Goal: Transaction & Acquisition: Purchase product/service

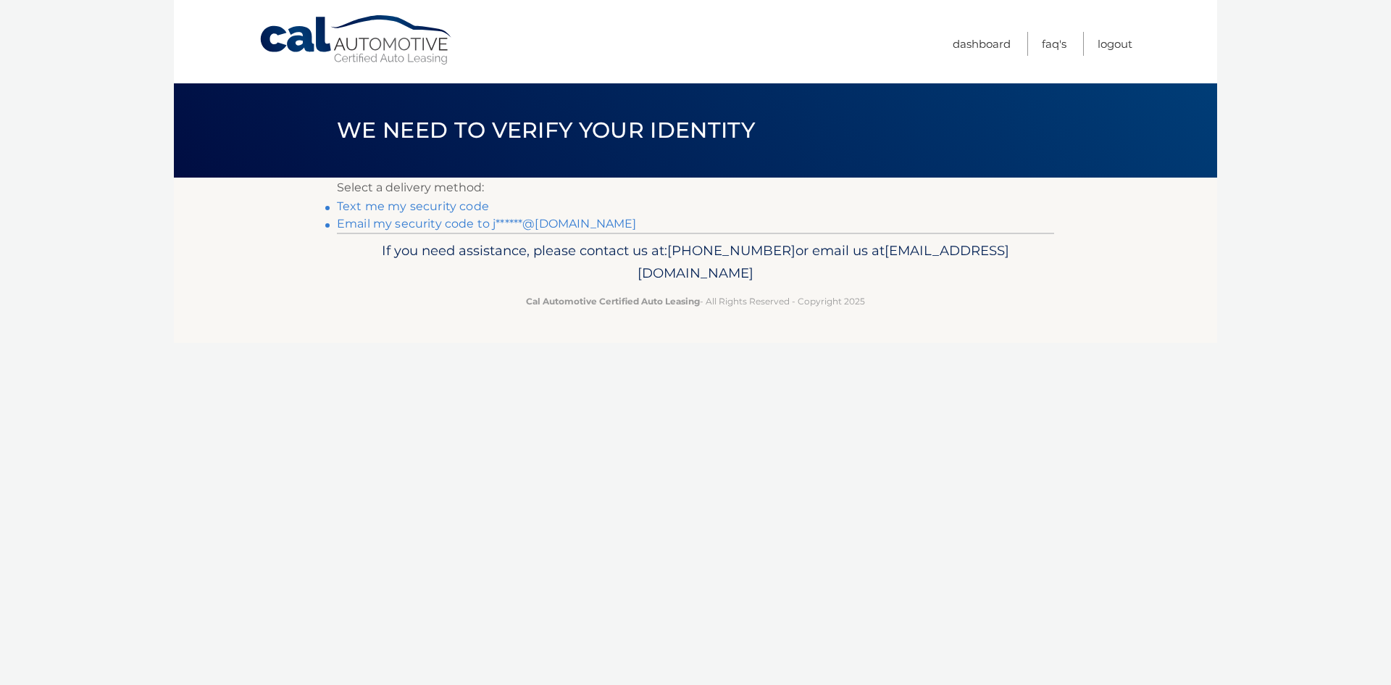
click at [522, 224] on link "Email my security code to j******@gmail.com" at bounding box center [487, 224] width 300 height 14
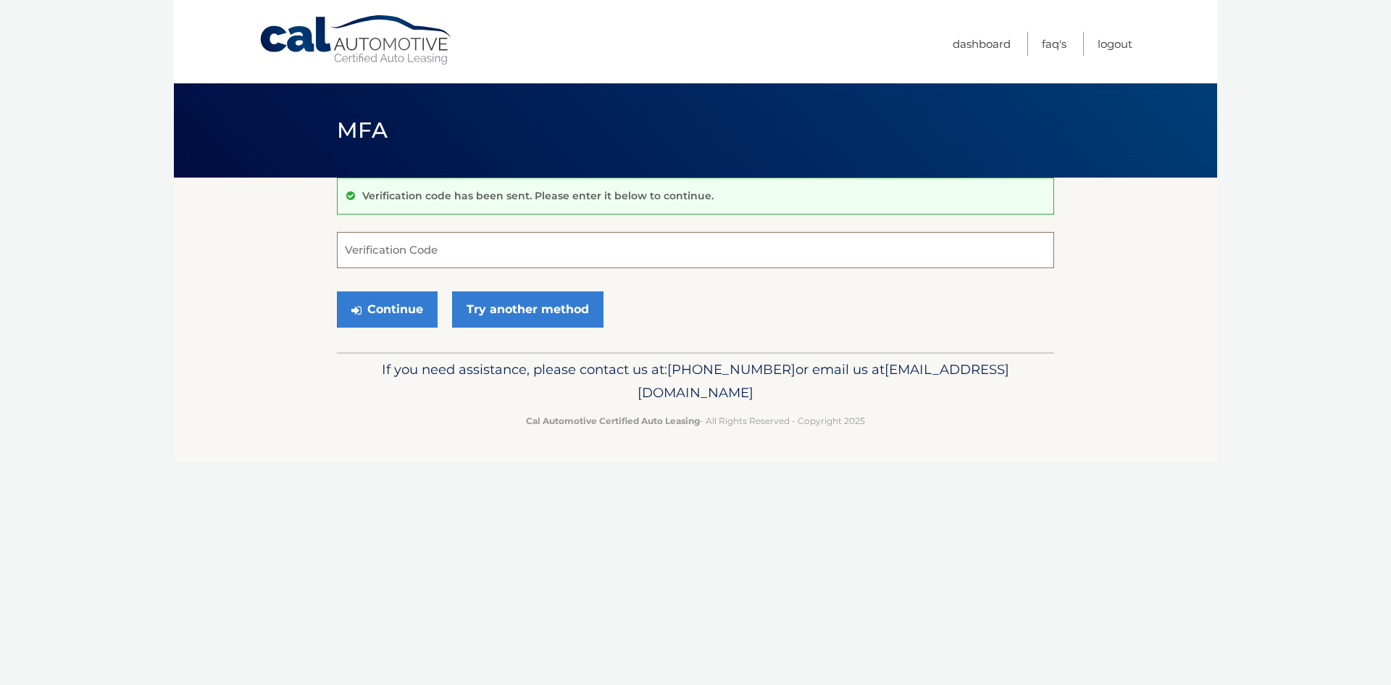
click at [446, 259] on input "Verification Code" at bounding box center [695, 250] width 717 height 36
type input "742565"
click at [419, 307] on button "Continue" at bounding box center [387, 309] width 101 height 36
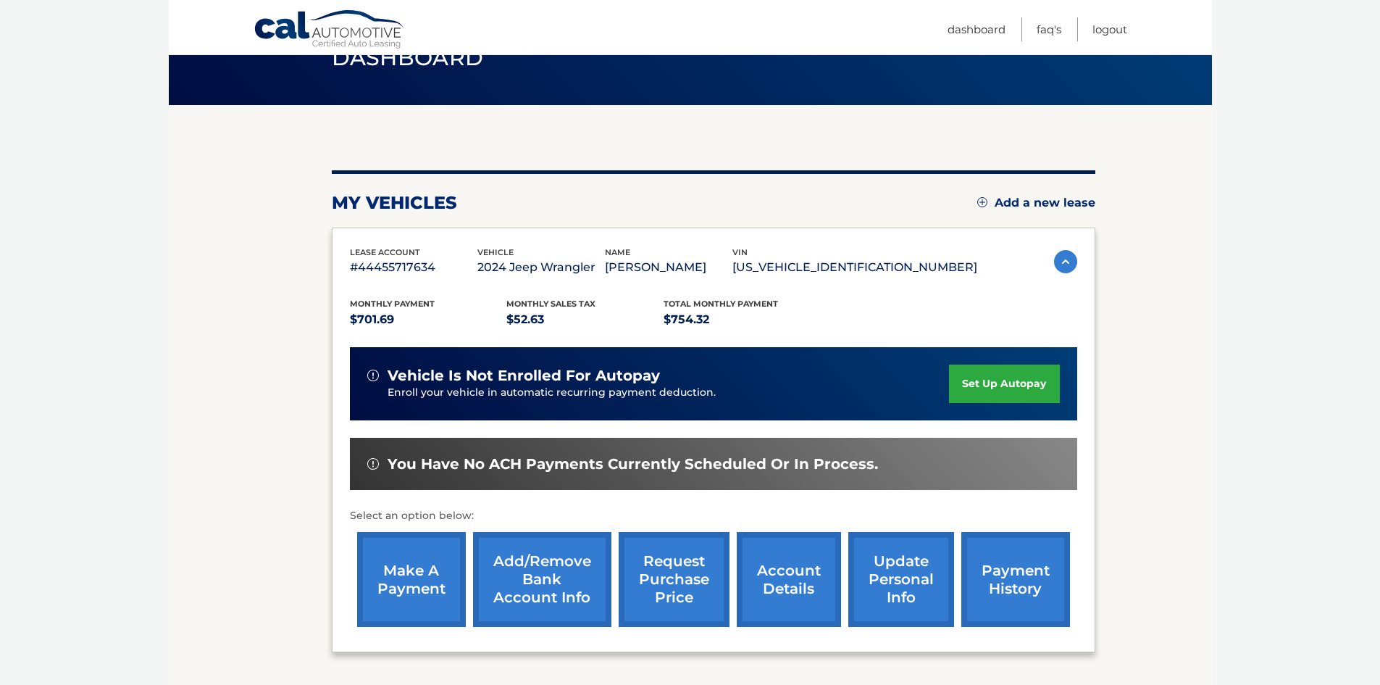
scroll to position [145, 0]
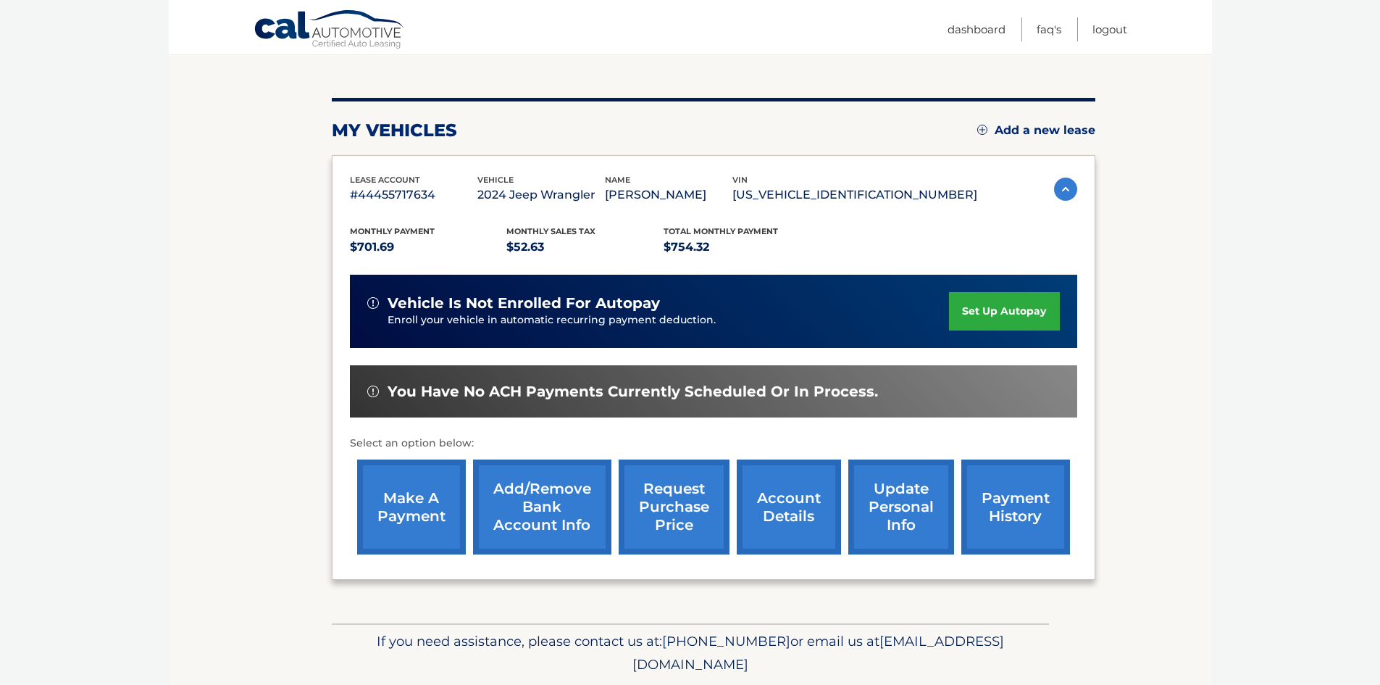
click at [435, 503] on link "make a payment" at bounding box center [411, 506] width 109 height 95
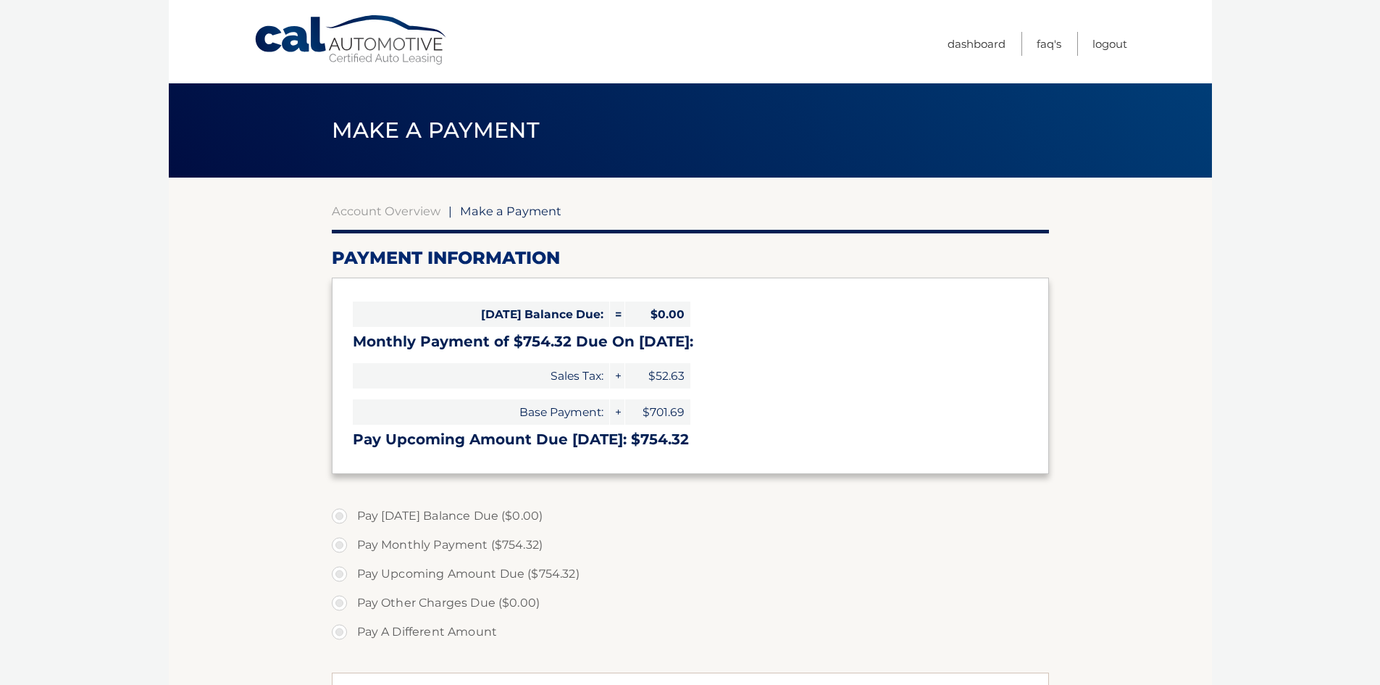
select select "ZmQyY2JiYTQtNjZkYi00NjMwLWIyNDItOGUyYTA1YmFlZmEx"
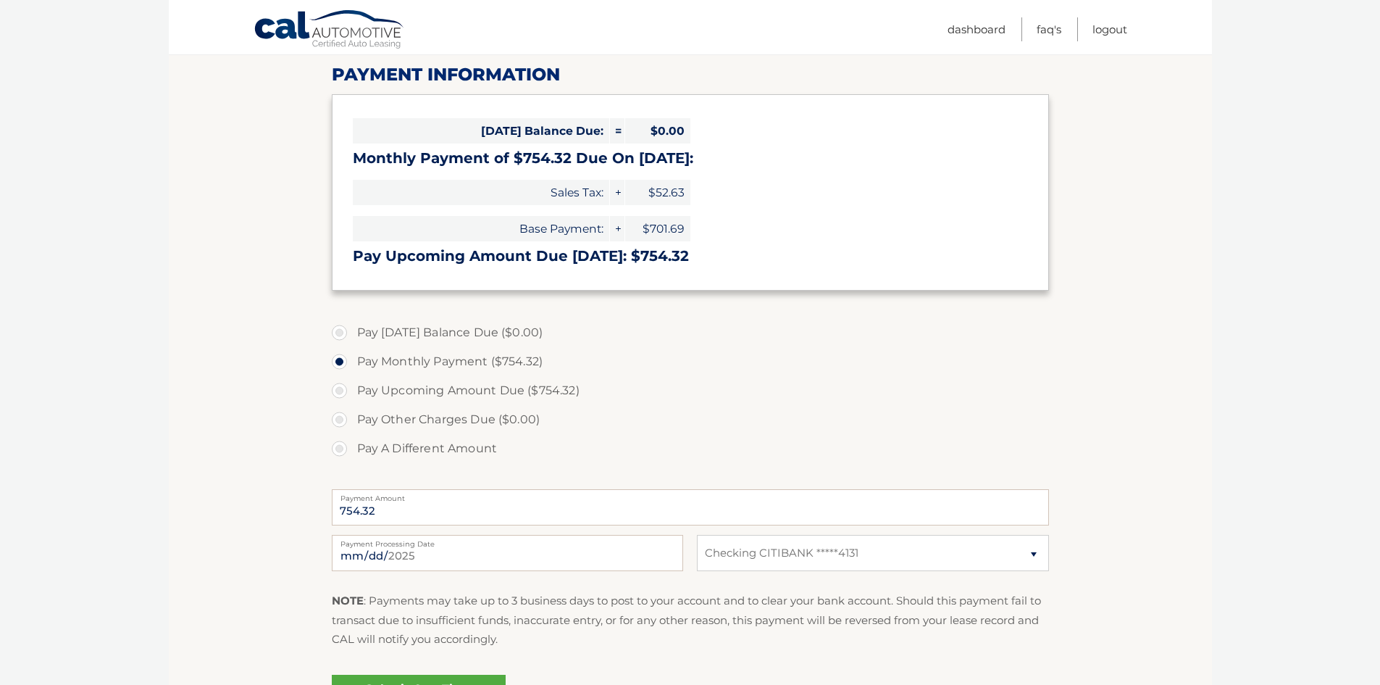
scroll to position [217, 0]
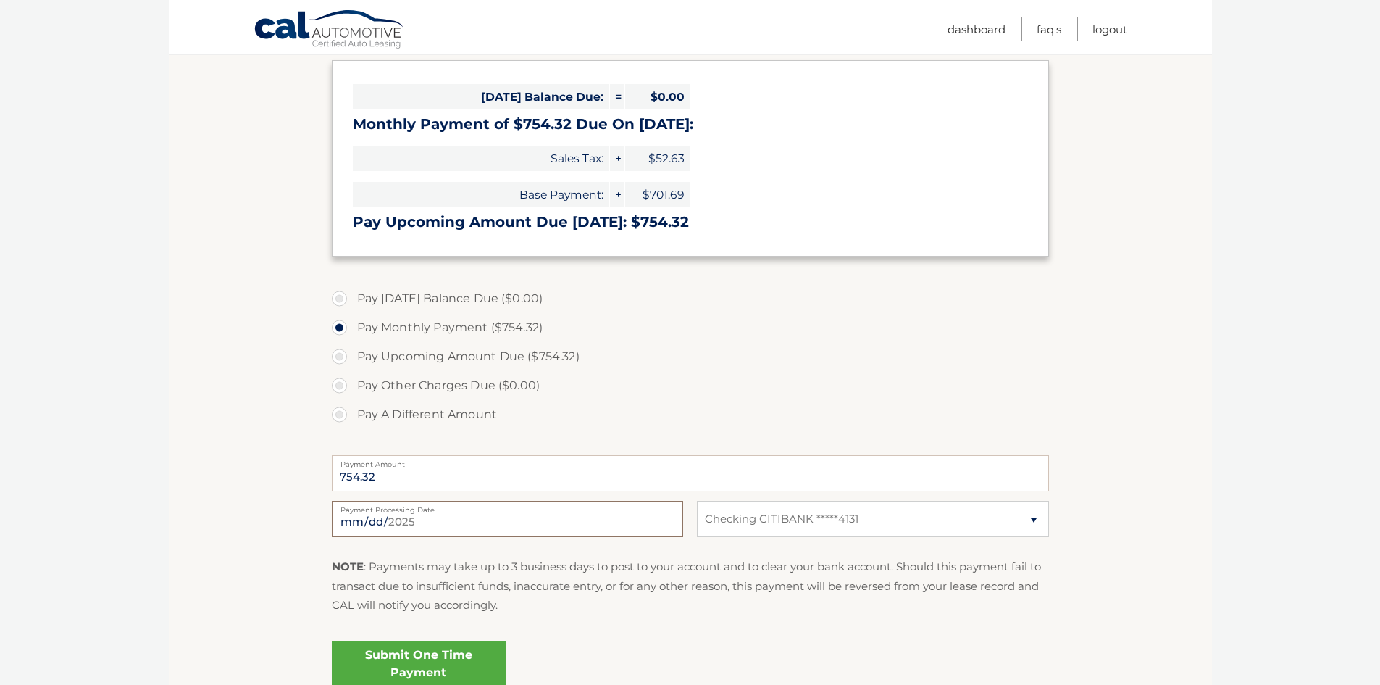
click at [529, 521] on input "[DATE]" at bounding box center [507, 519] width 351 height 36
type input "[DATE]"
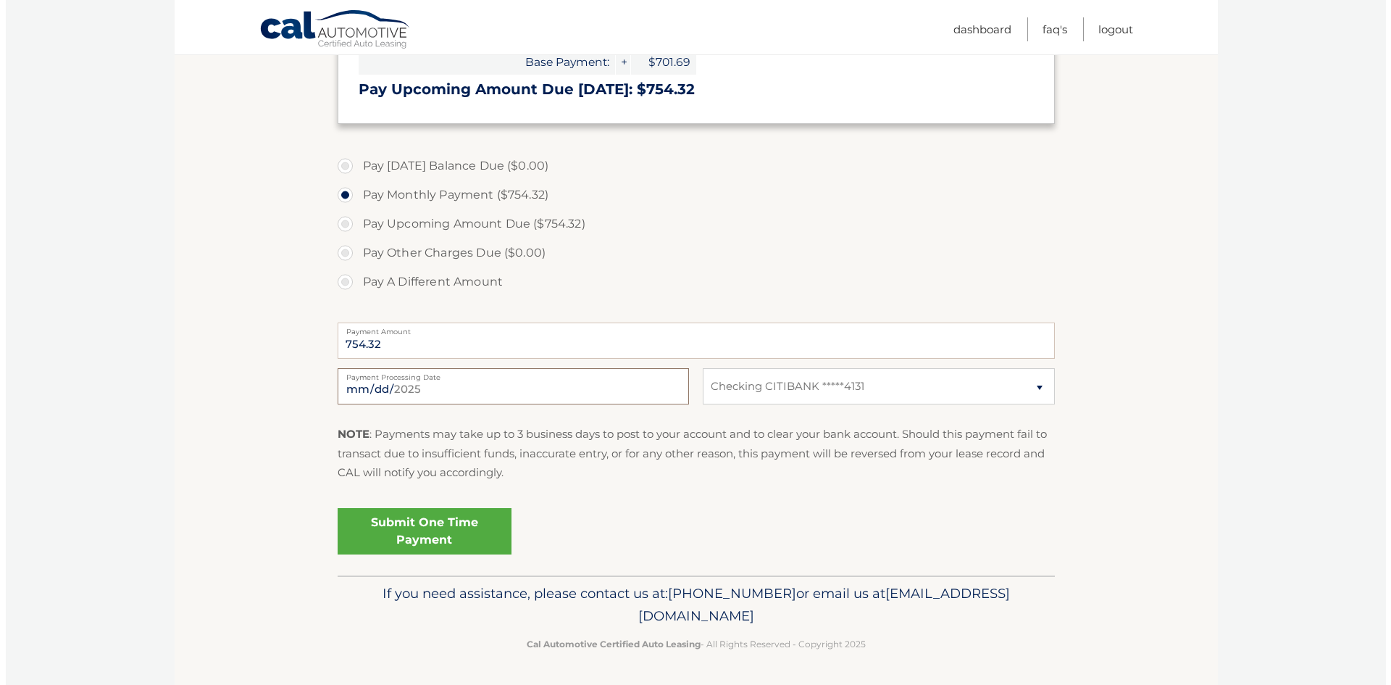
scroll to position [351, 0]
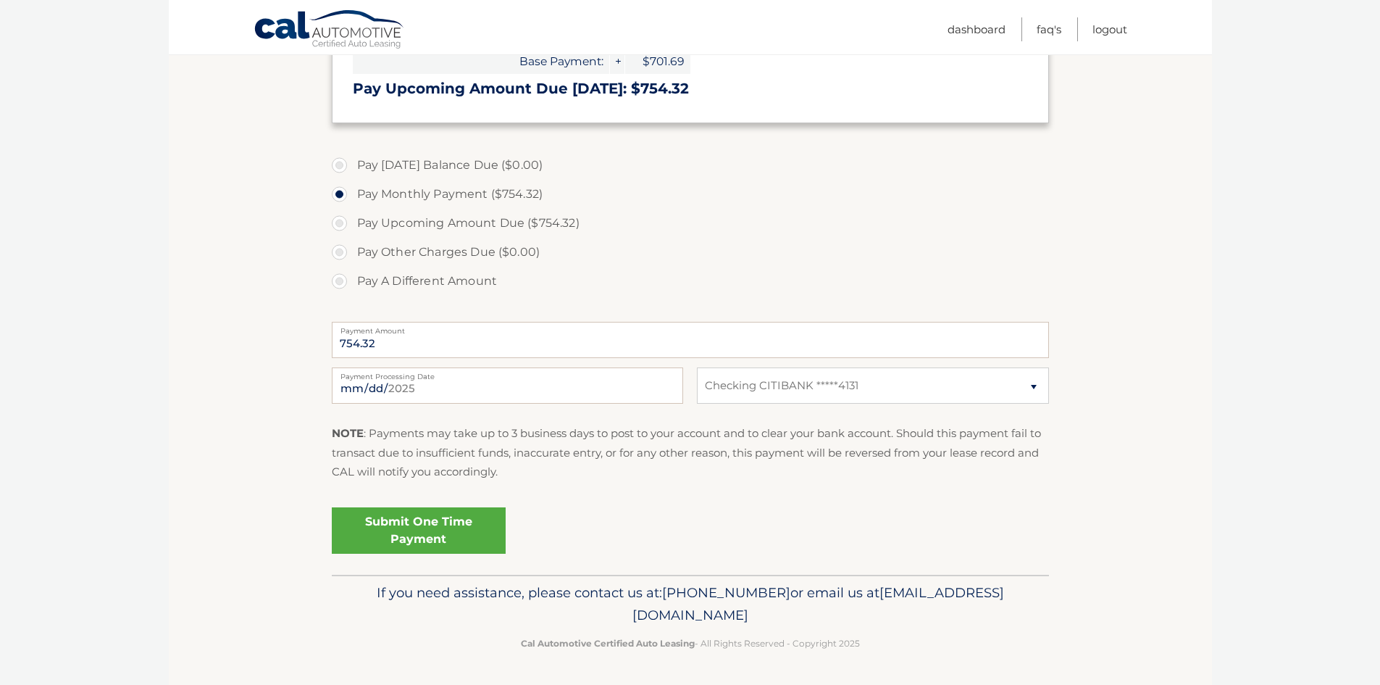
click at [451, 533] on link "Submit One Time Payment" at bounding box center [419, 530] width 174 height 46
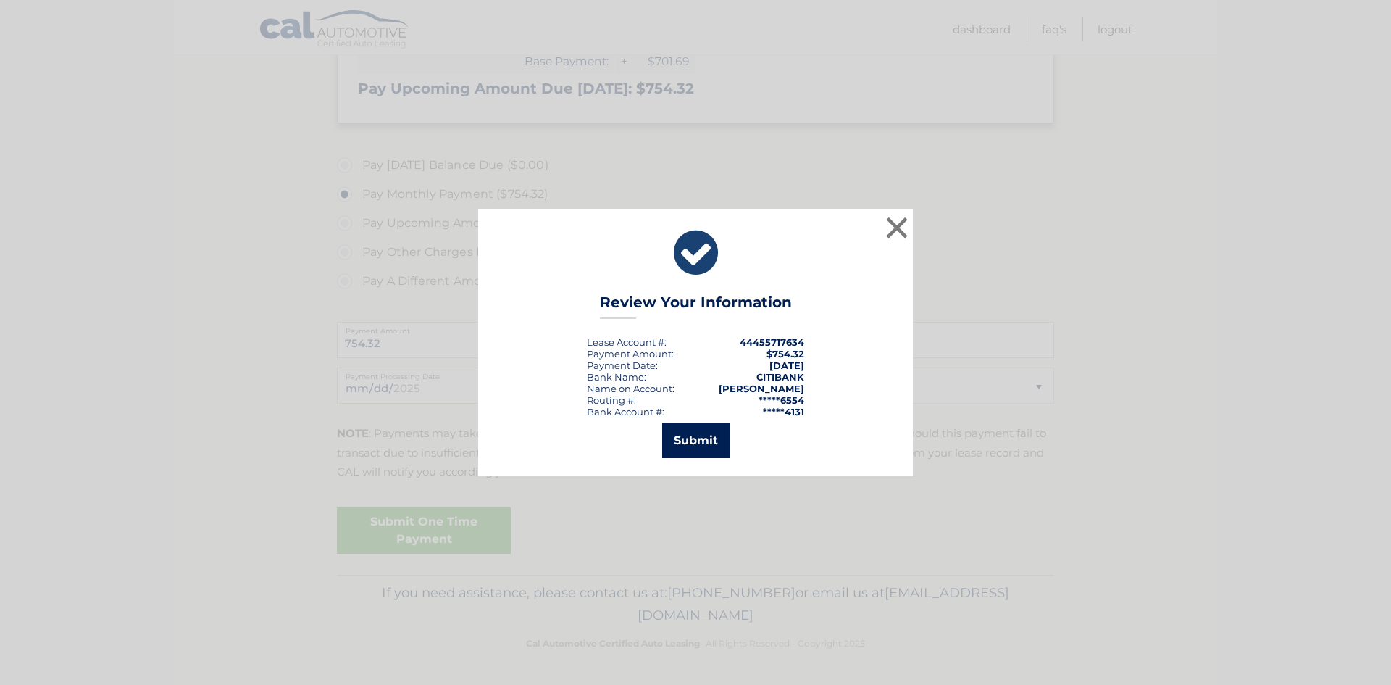
click at [676, 441] on button "Submit" at bounding box center [695, 440] width 67 height 35
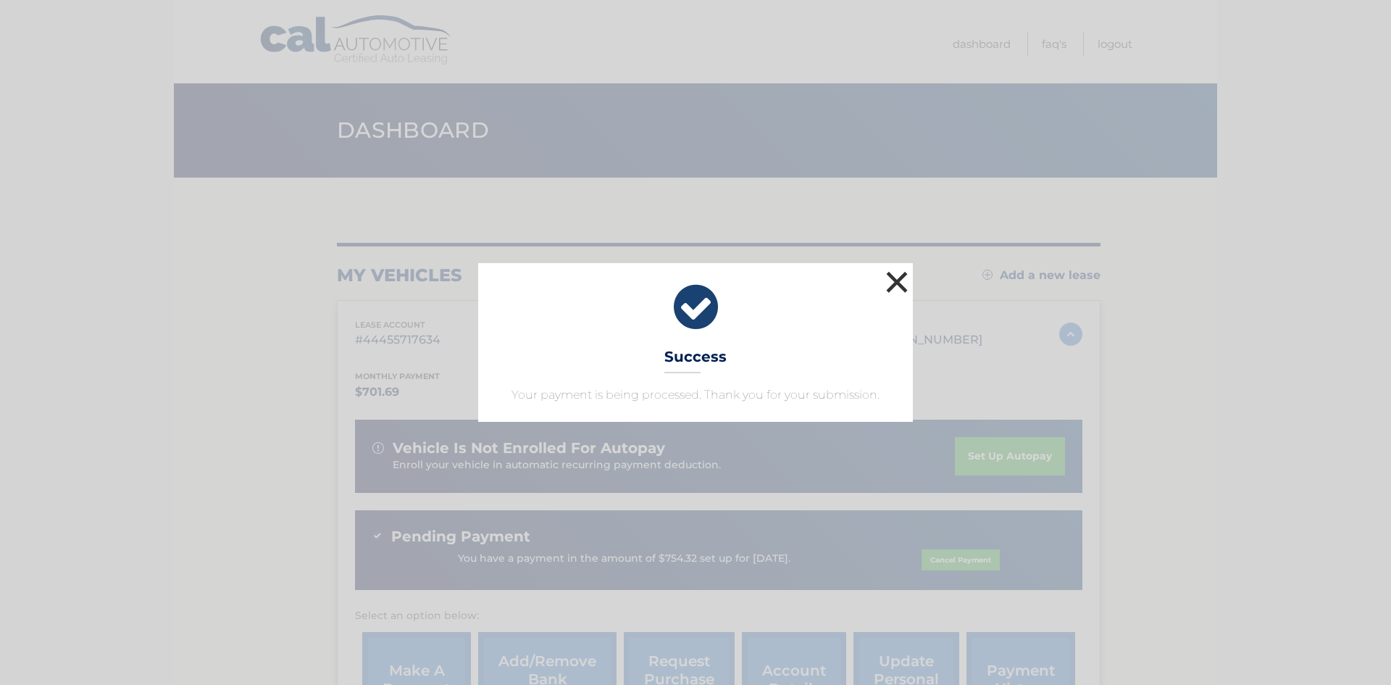
click at [900, 280] on button "×" at bounding box center [897, 281] width 29 height 29
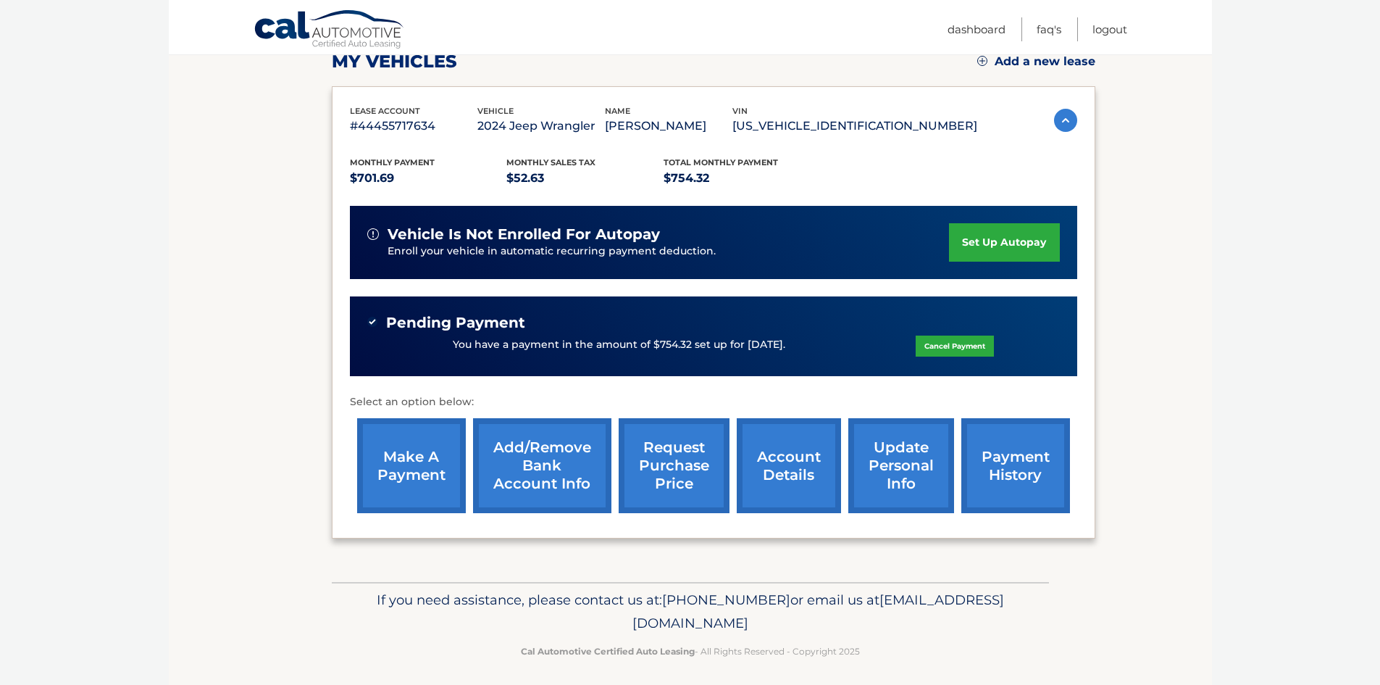
scroll to position [217, 0]
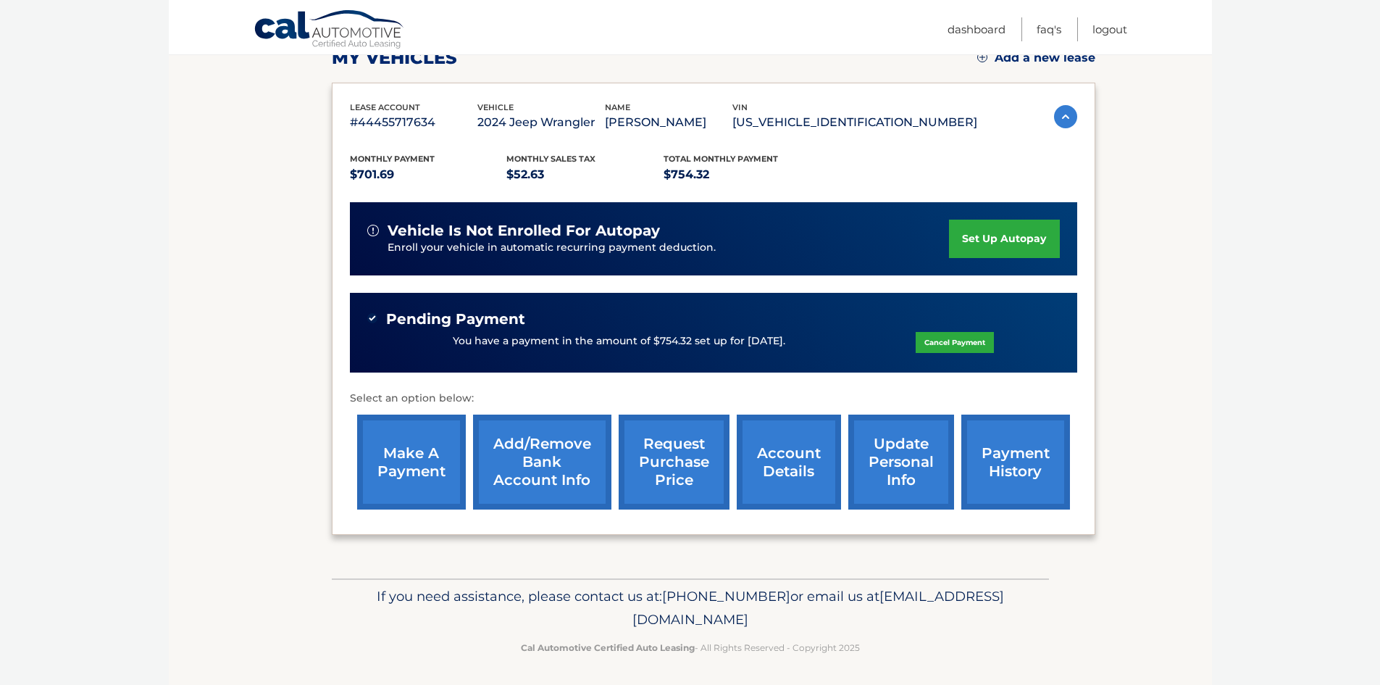
click at [998, 466] on link "payment history" at bounding box center [1015, 461] width 109 height 95
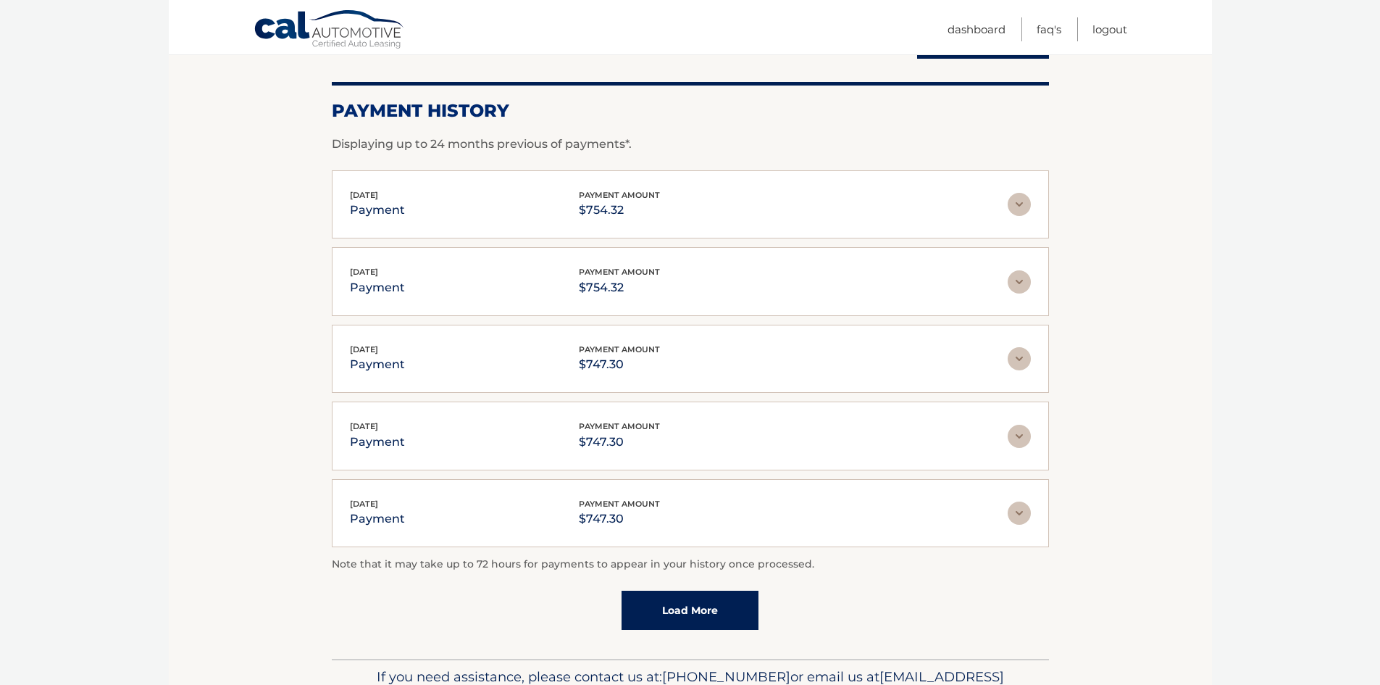
scroll to position [217, 0]
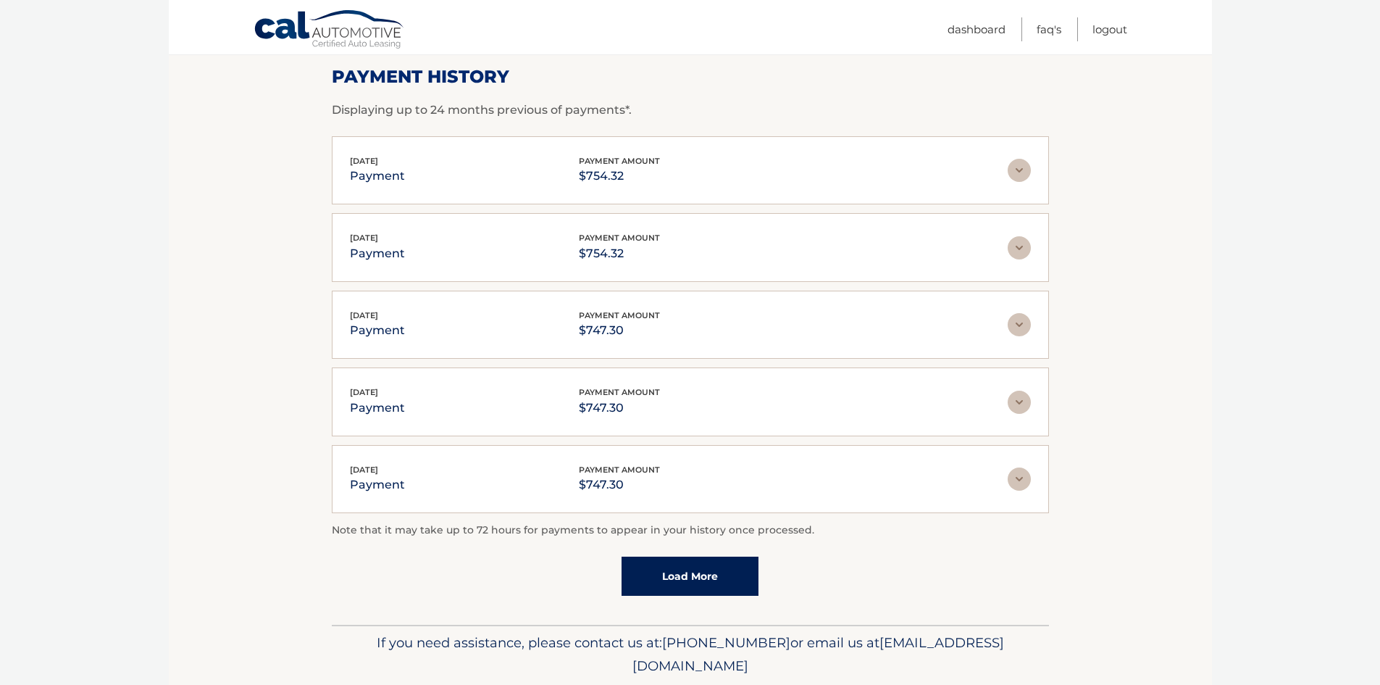
click at [694, 573] on link "Load More" at bounding box center [690, 575] width 137 height 39
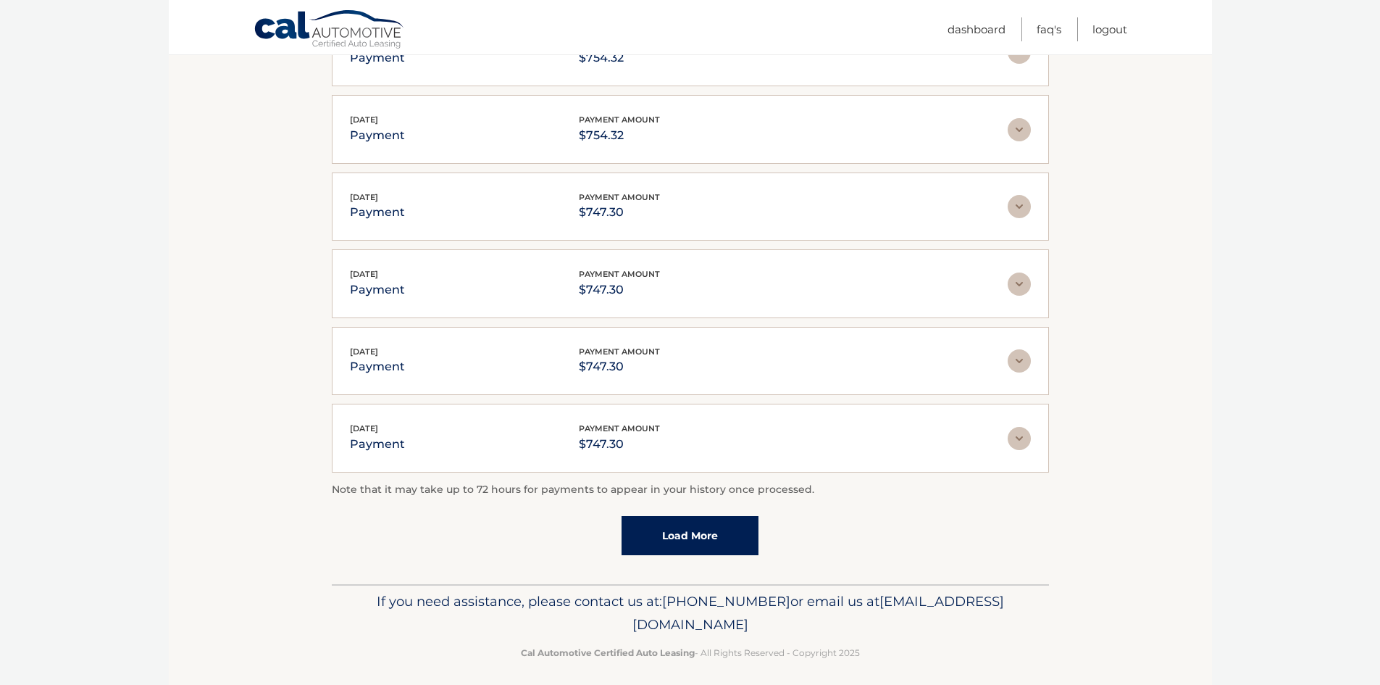
scroll to position [345, 0]
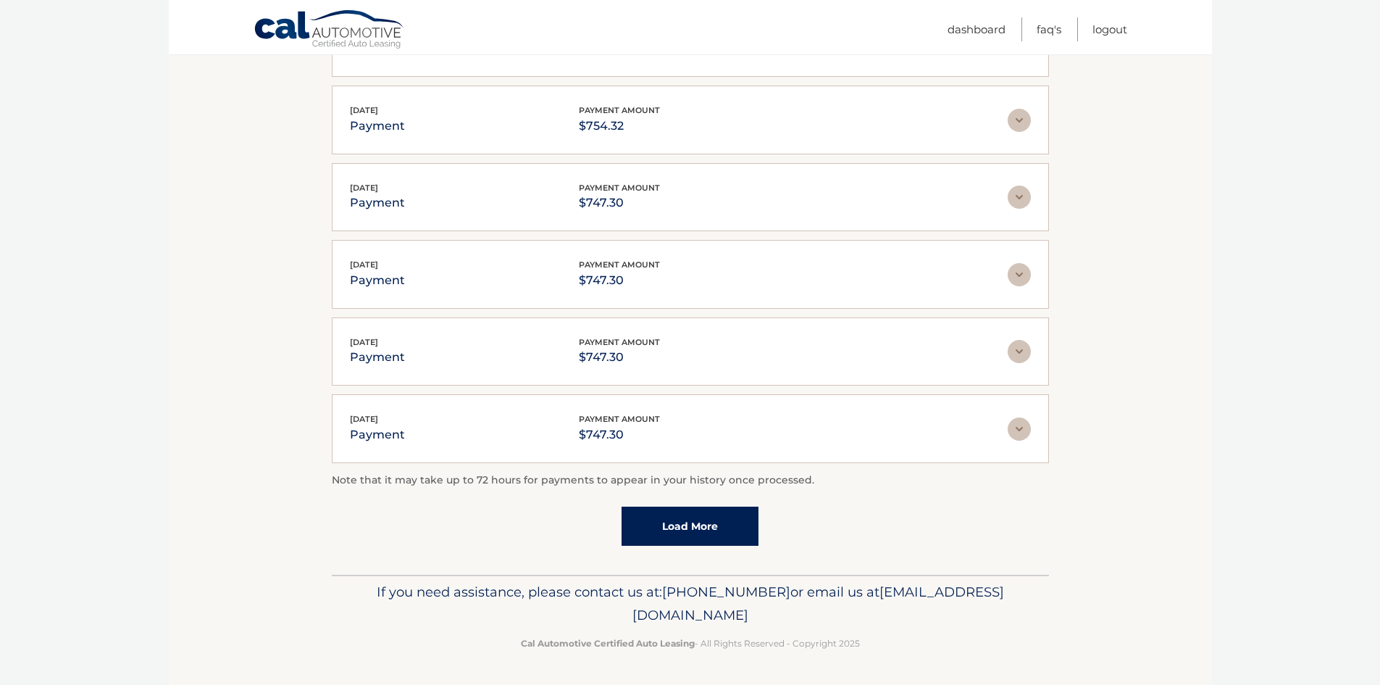
click at [701, 541] on link "Load More" at bounding box center [690, 525] width 137 height 39
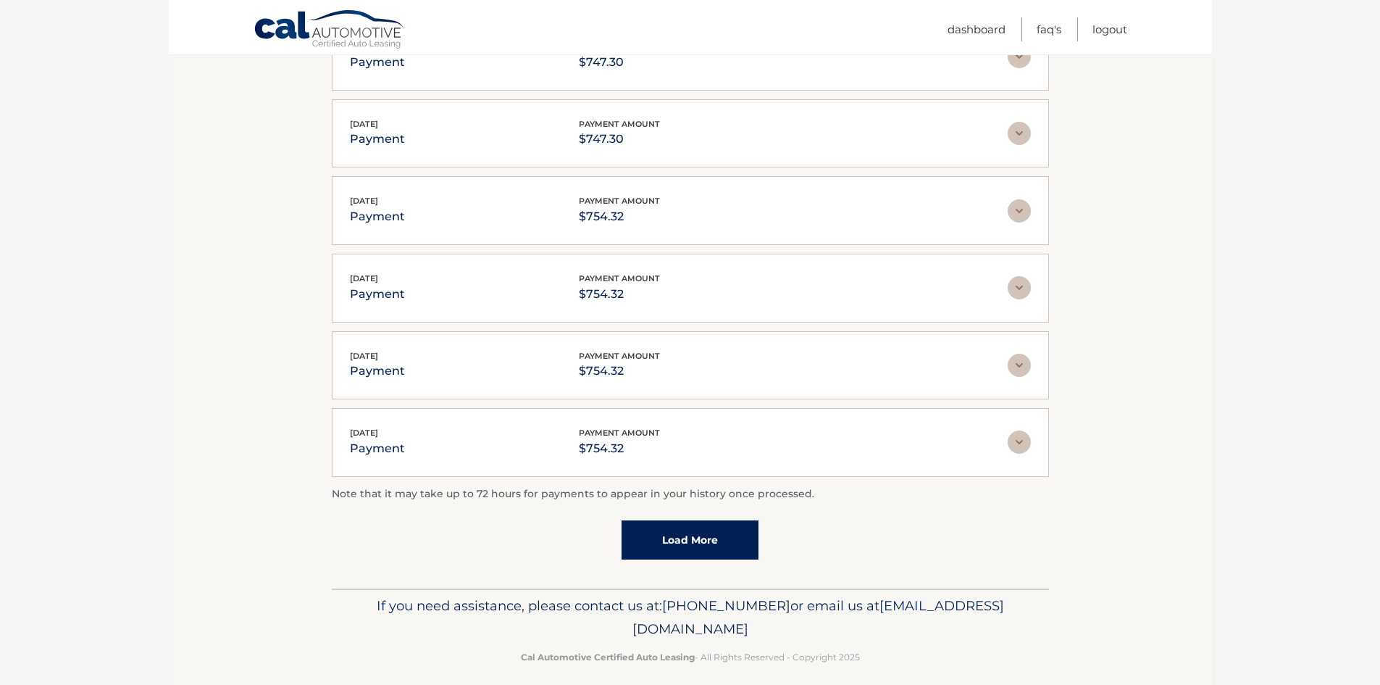
scroll to position [730, 0]
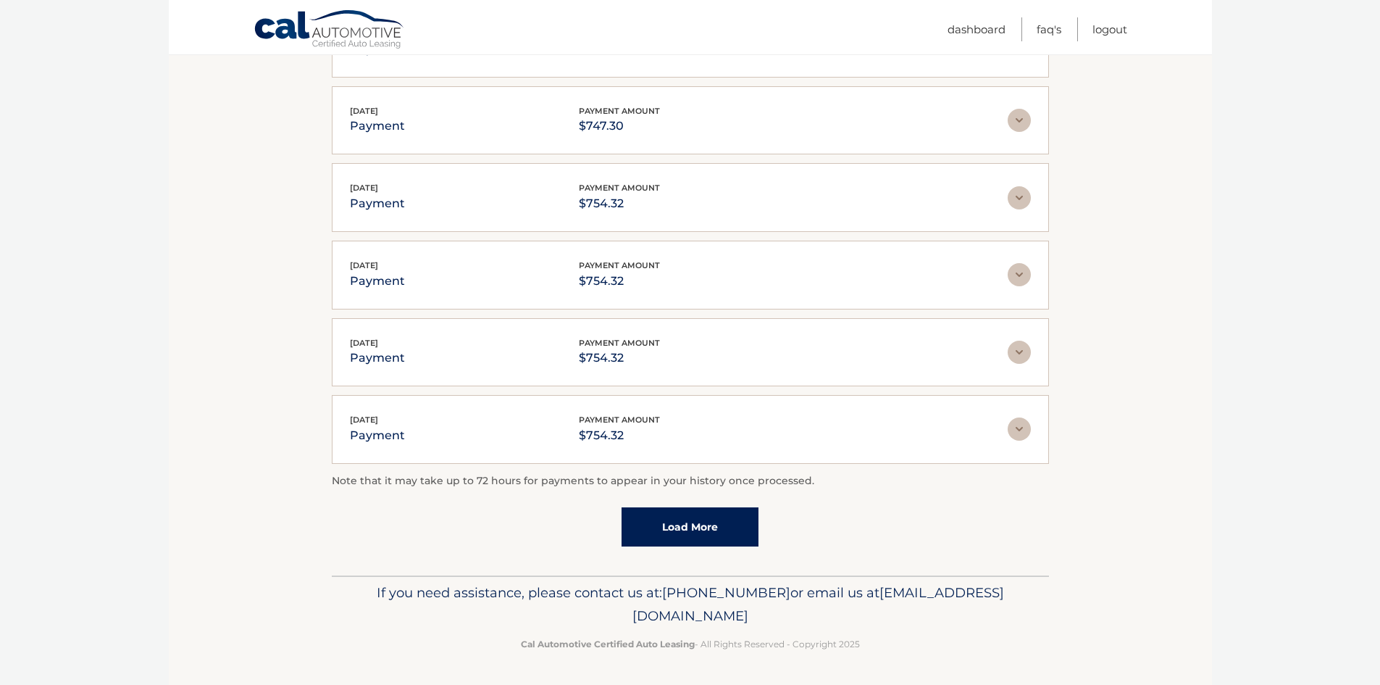
click at [703, 529] on link "Load More" at bounding box center [690, 526] width 137 height 39
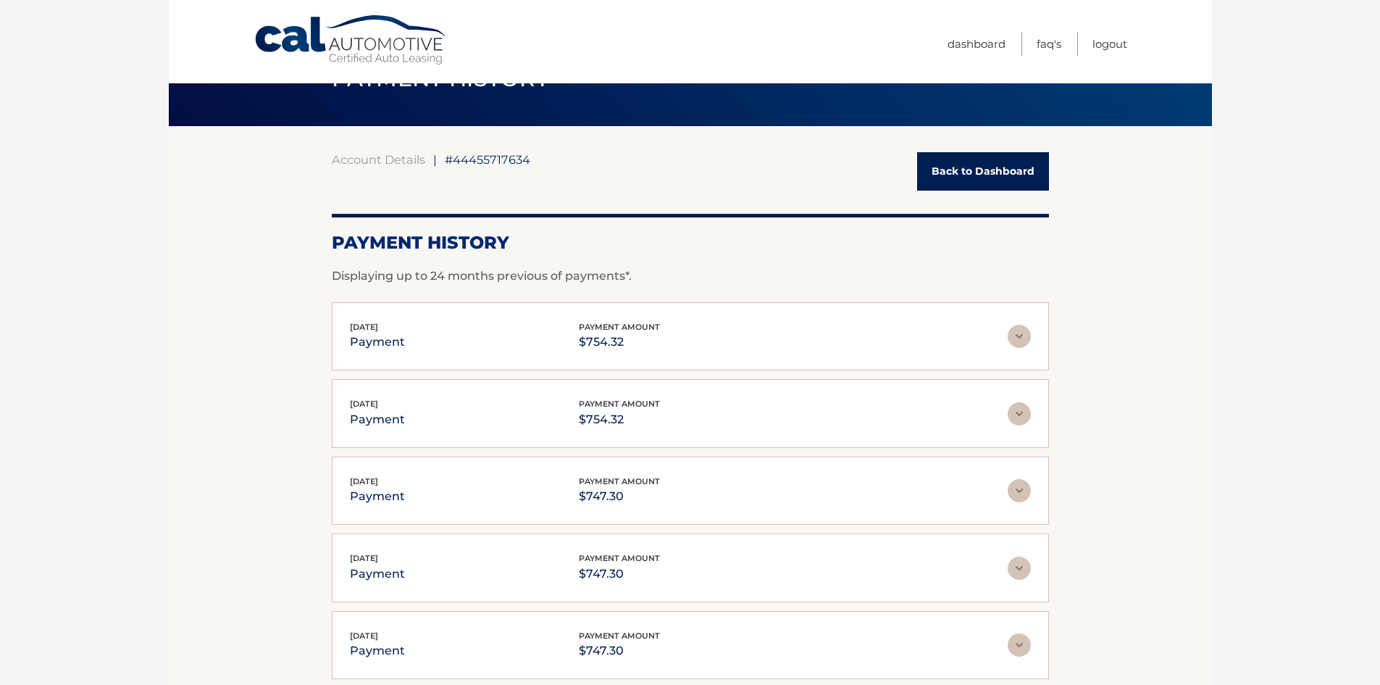
scroll to position [0, 0]
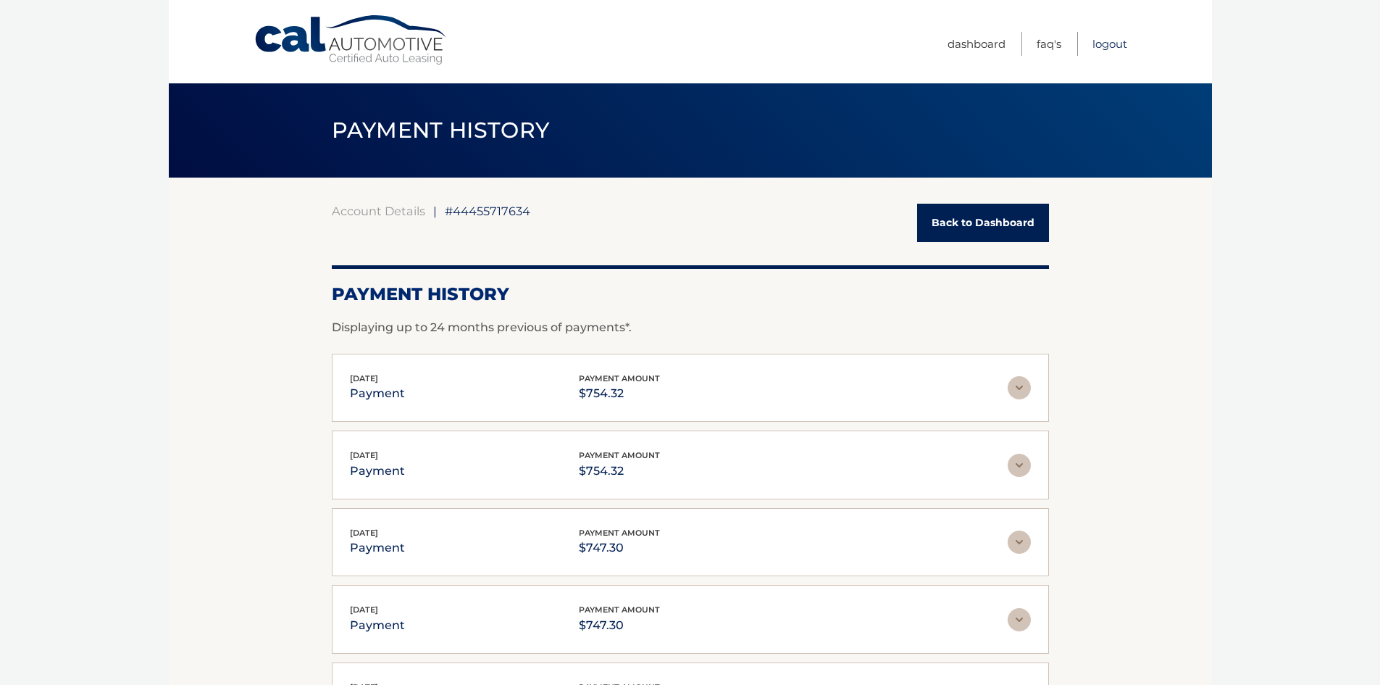
drag, startPoint x: 1111, startPoint y: 44, endPoint x: 1112, endPoint y: 57, distance: 13.1
click at [1111, 44] on link "Logout" at bounding box center [1110, 44] width 35 height 24
